Goal: Find contact information: Find contact information

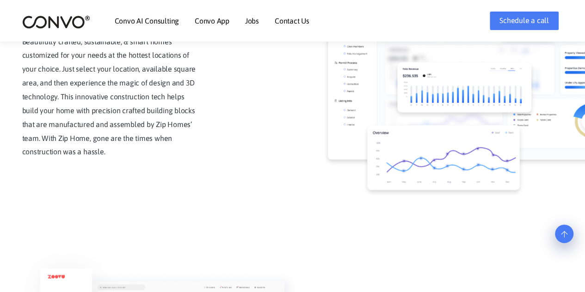
scroll to position [916, 0]
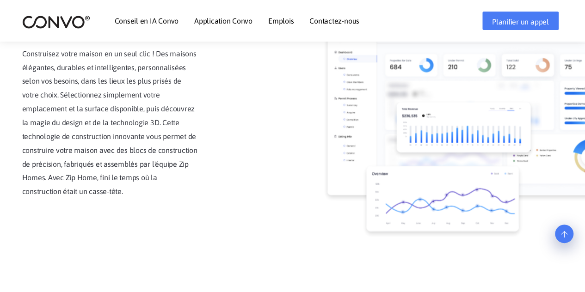
click at [328, 19] on font "Contactez-nous" at bounding box center [334, 21] width 50 height 8
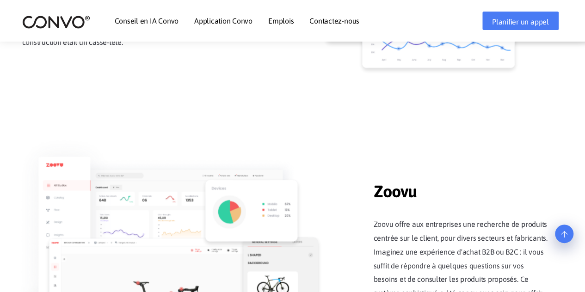
scroll to position [1076, 0]
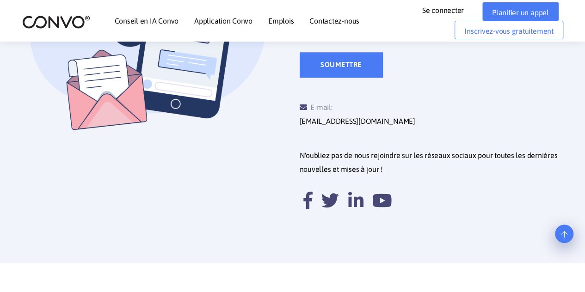
scroll to position [392, 0]
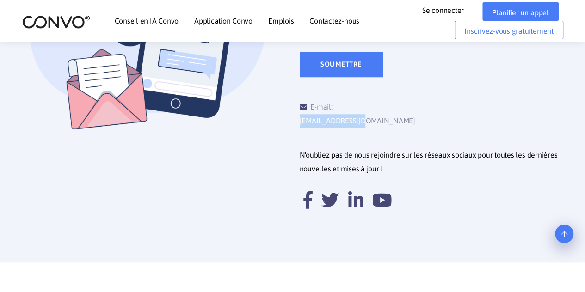
drag, startPoint x: 418, startPoint y: 111, endPoint x: 334, endPoint y: 105, distance: 83.9
click at [334, 105] on div "E-mail: support@convo.com" at bounding box center [364, 114] width 129 height 28
copy font "[EMAIL_ADDRESS][DOMAIN_NAME]"
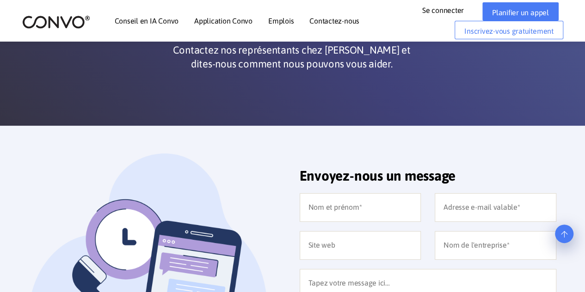
scroll to position [0, 0]
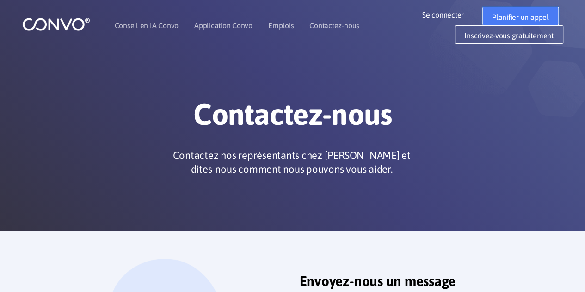
click at [505, 23] on link "Planifier un appel" at bounding box center [520, 16] width 76 height 19
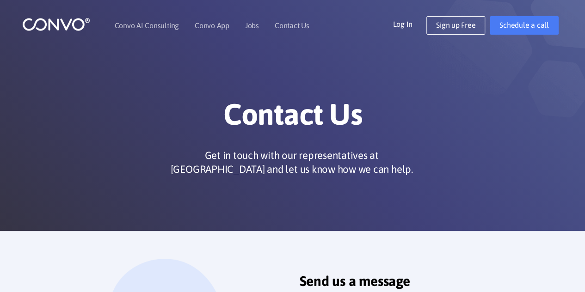
click at [396, 61] on div "Contact Us Get in touch with our representatives at Convo and let us know how w…" at bounding box center [292, 115] width 527 height 130
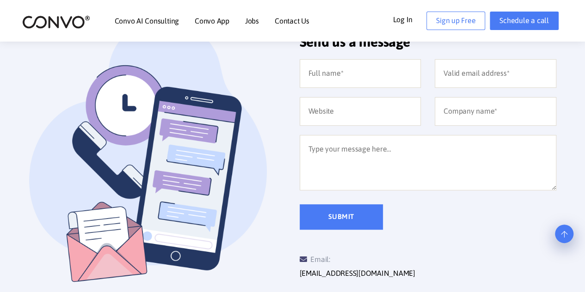
scroll to position [241, 0]
